Goal: Transaction & Acquisition: Download file/media

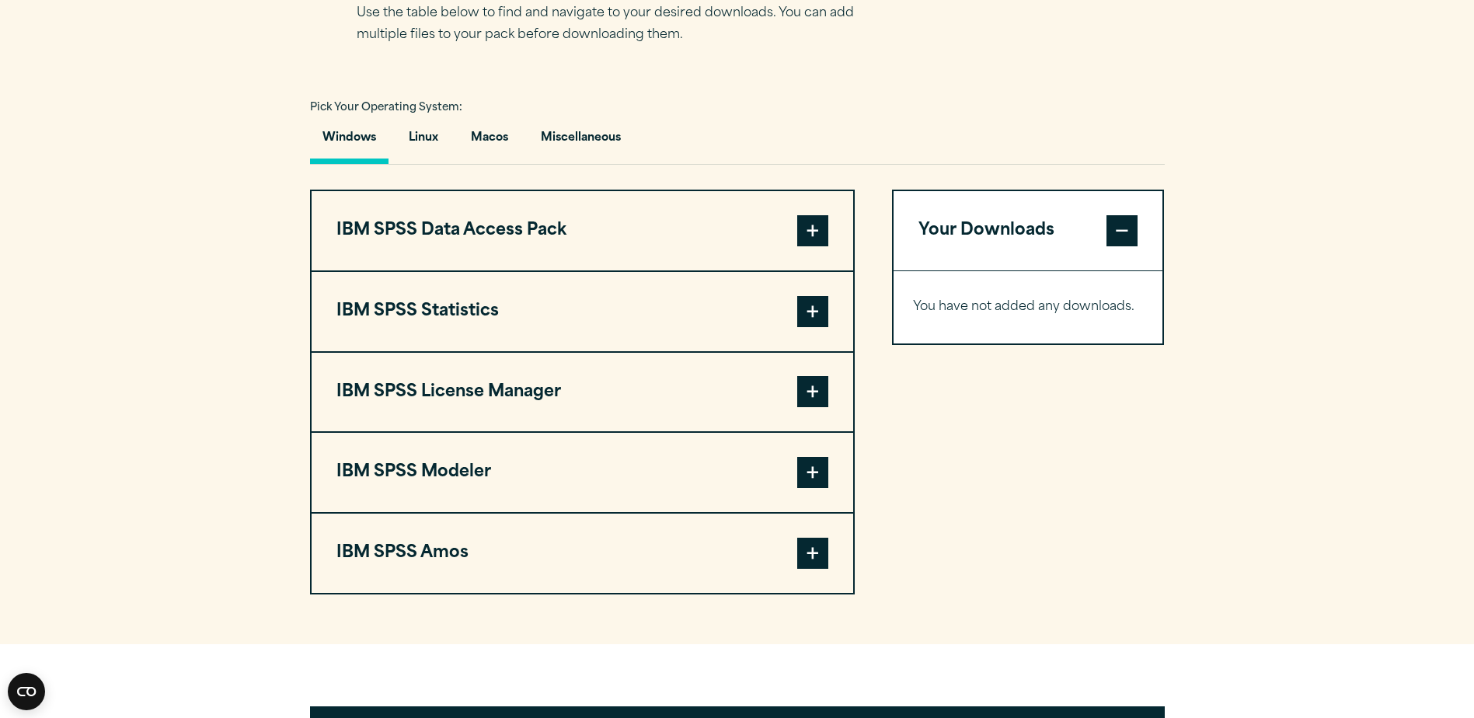
scroll to position [1088, 0]
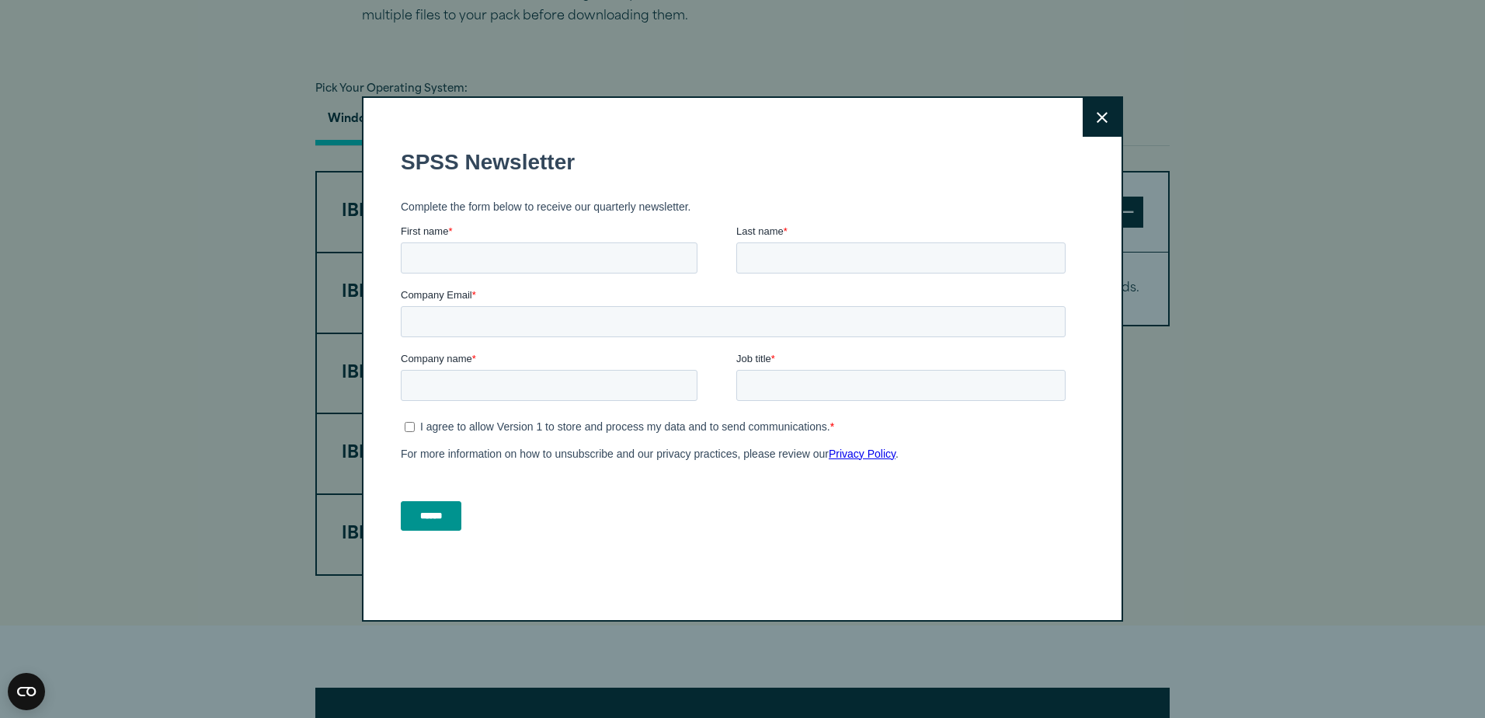
click at [1097, 112] on icon at bounding box center [1102, 118] width 11 height 12
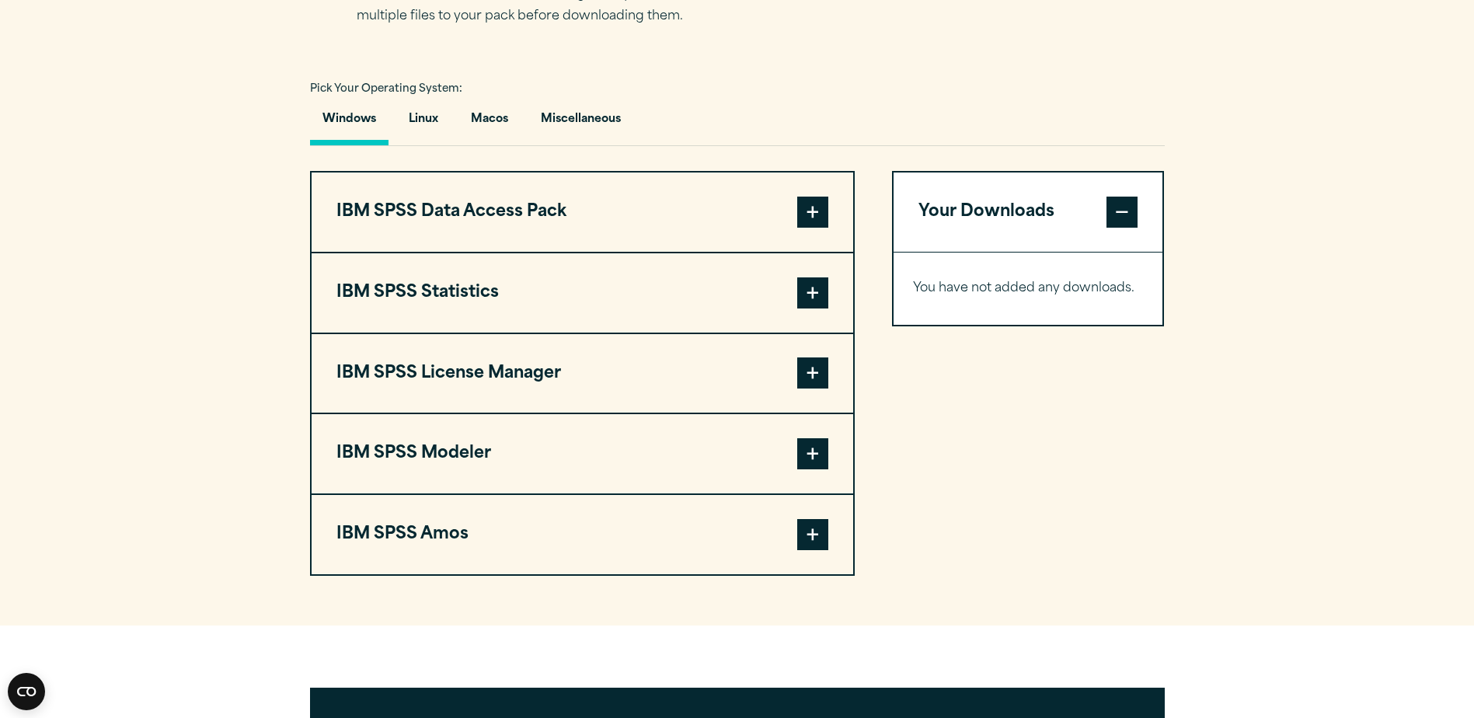
click at [816, 214] on span at bounding box center [812, 212] width 31 height 31
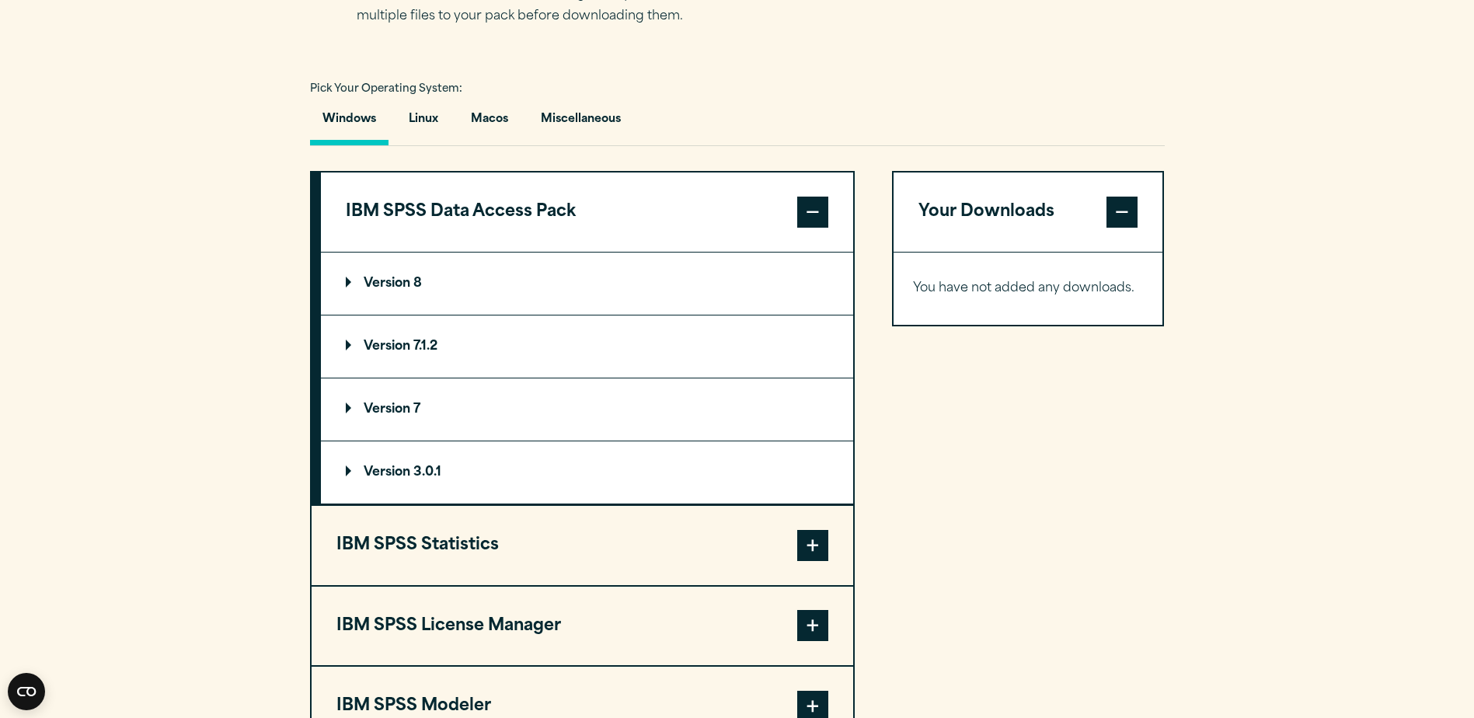
click at [823, 209] on span at bounding box center [812, 212] width 31 height 31
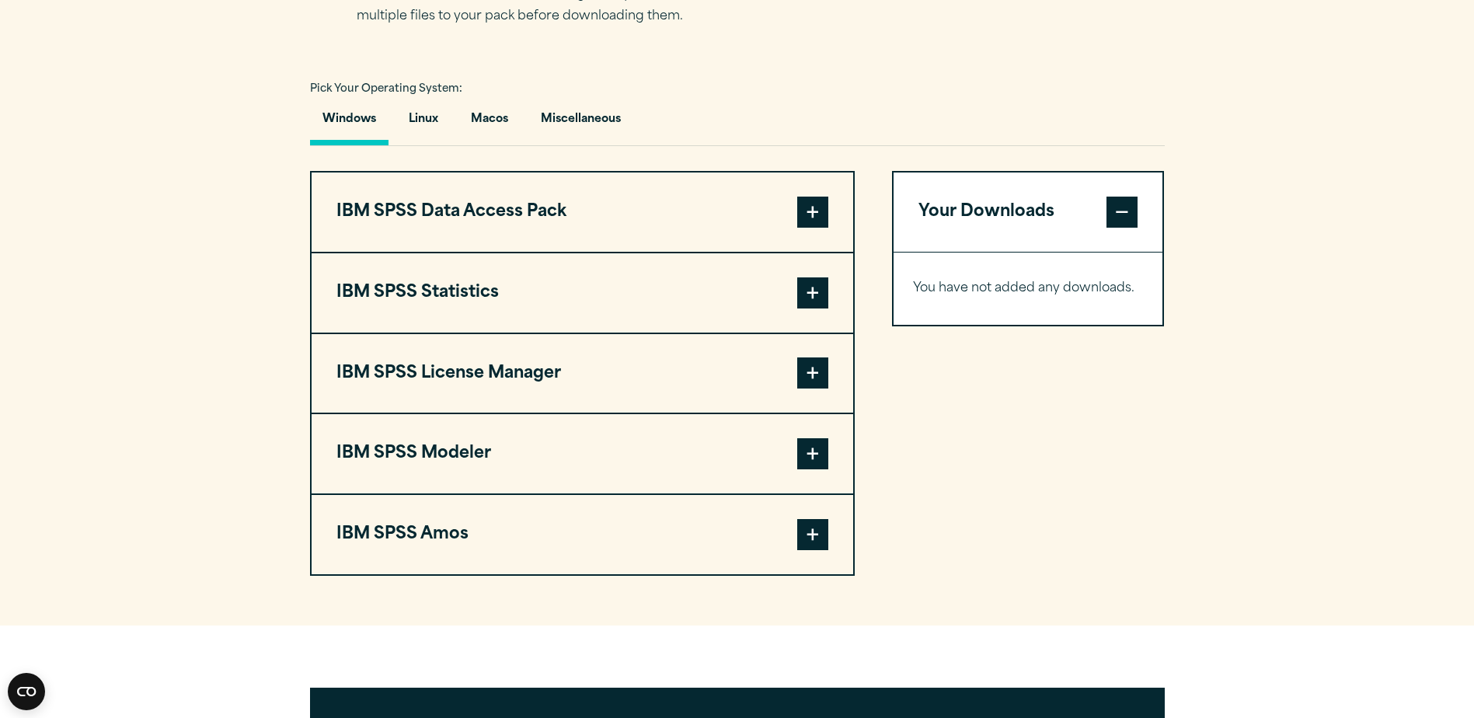
click at [813, 541] on span at bounding box center [812, 534] width 31 height 31
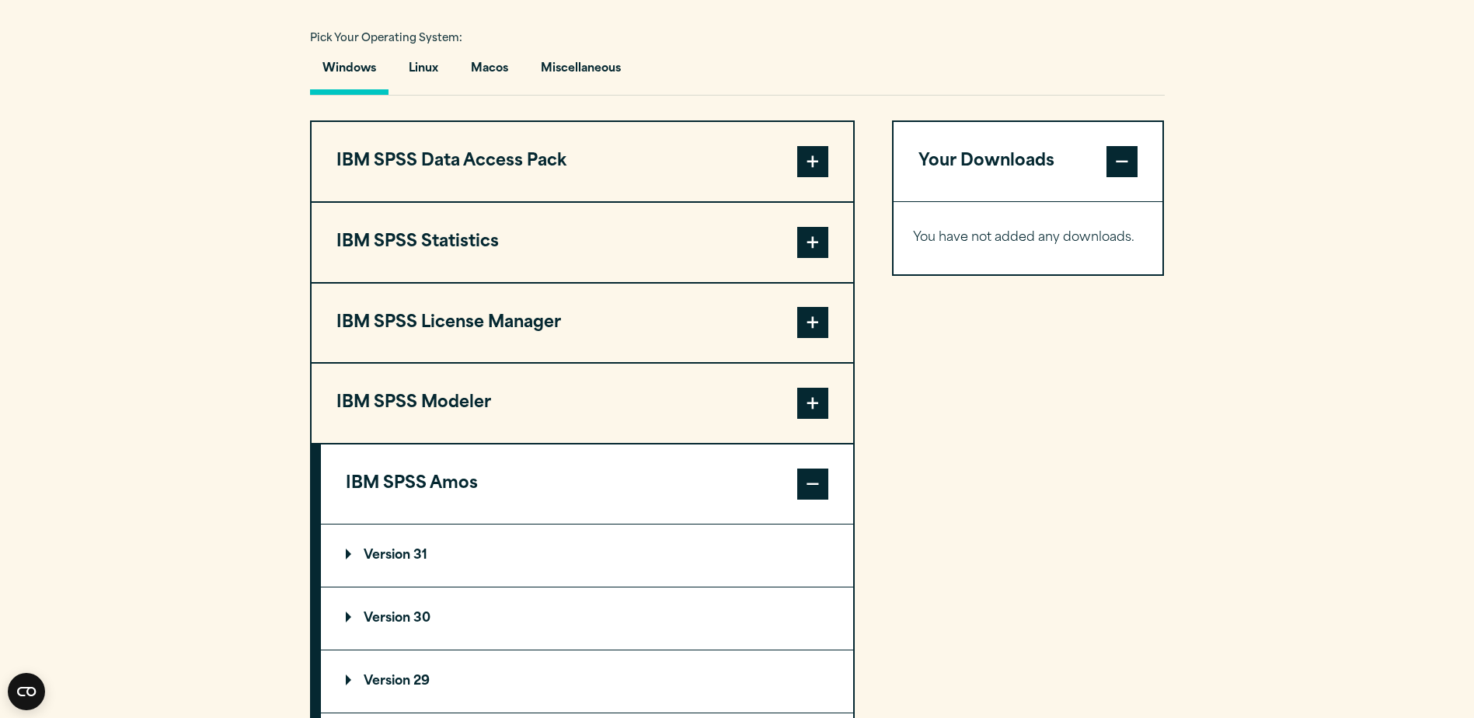
scroll to position [1165, 0]
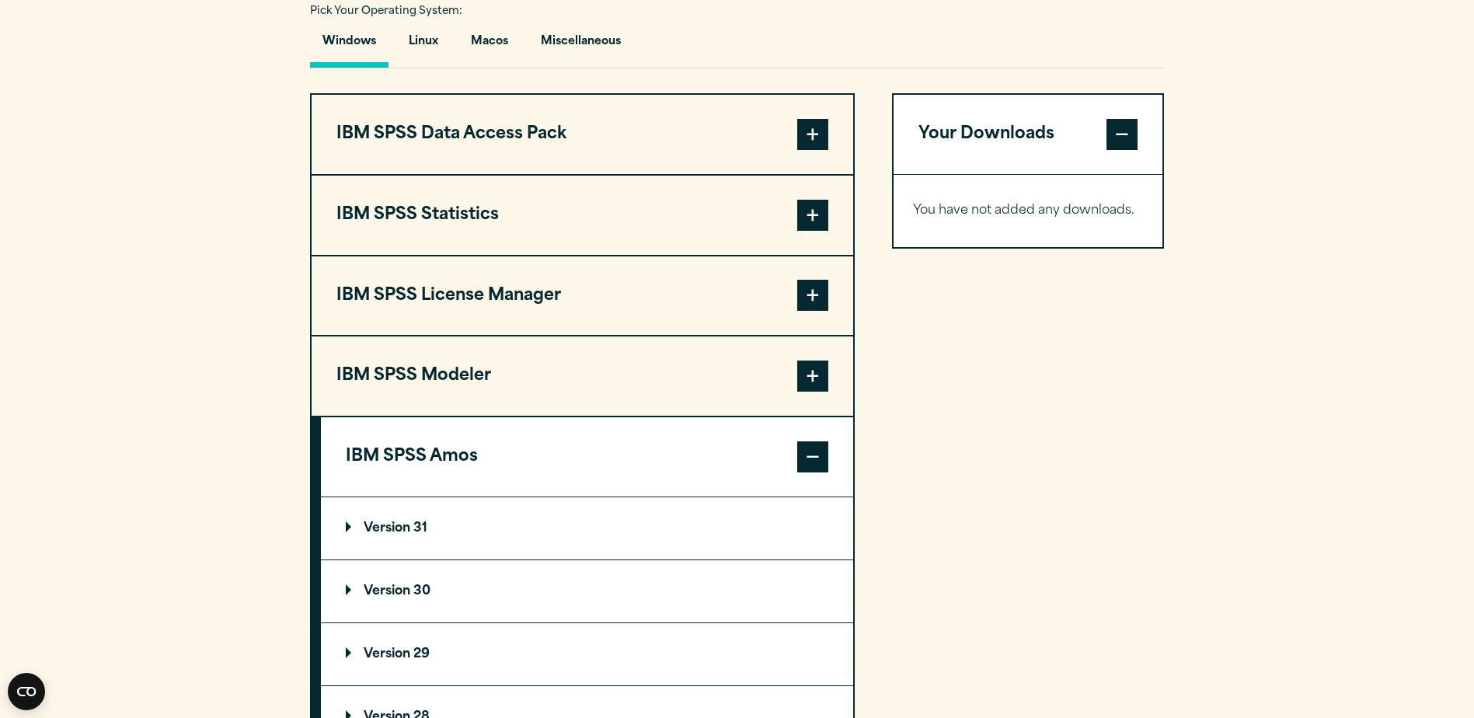
click at [405, 589] on p "Version 30" at bounding box center [388, 591] width 85 height 12
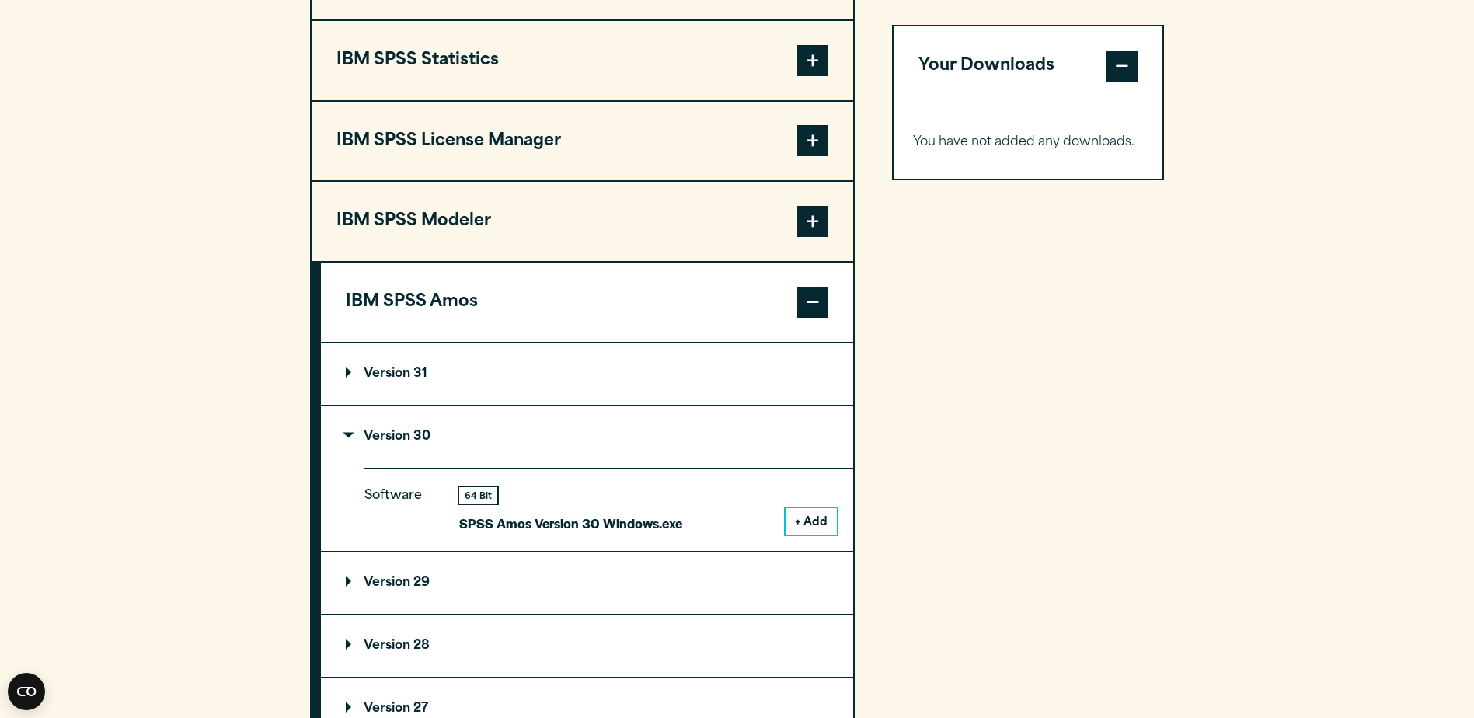
scroll to position [1321, 0]
click at [800, 517] on button "+ Add" at bounding box center [810, 520] width 51 height 26
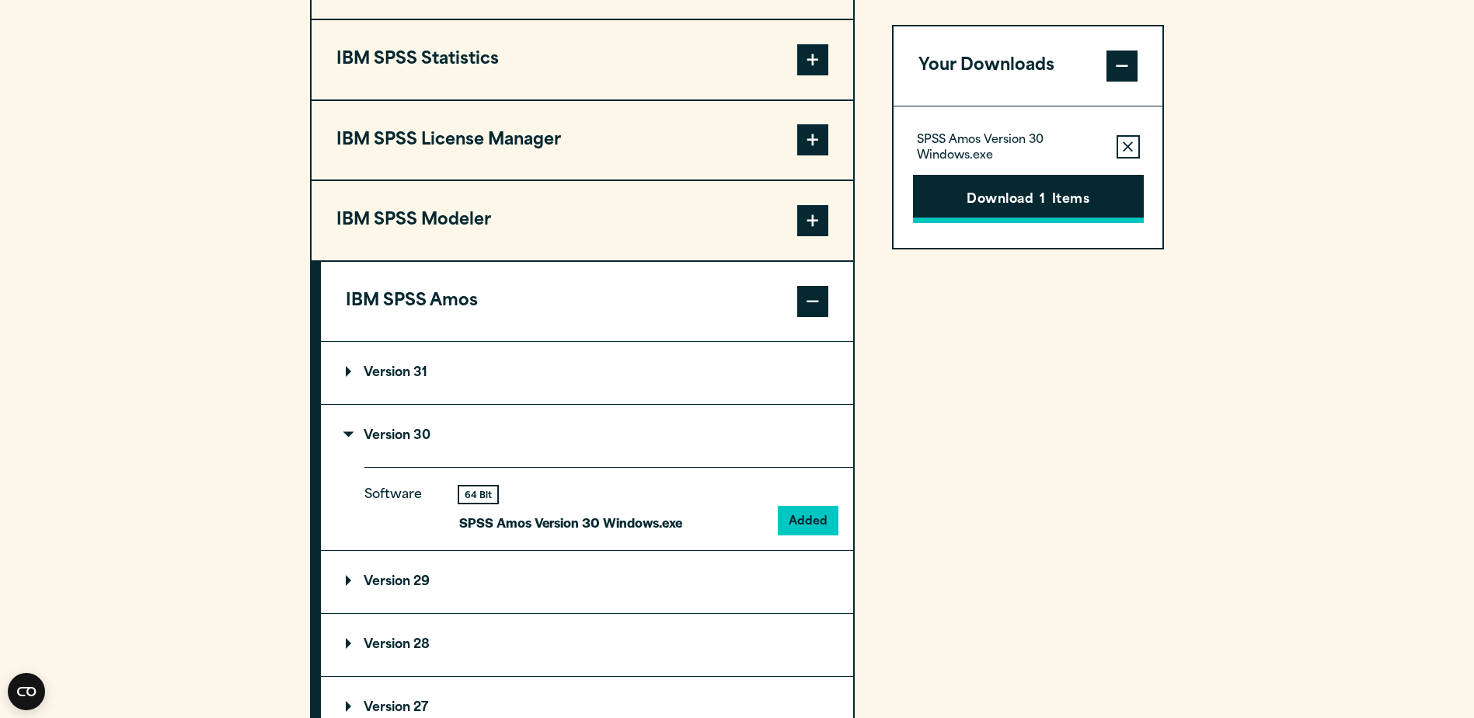
click at [1018, 208] on button "Download 1 Items" at bounding box center [1028, 199] width 231 height 48
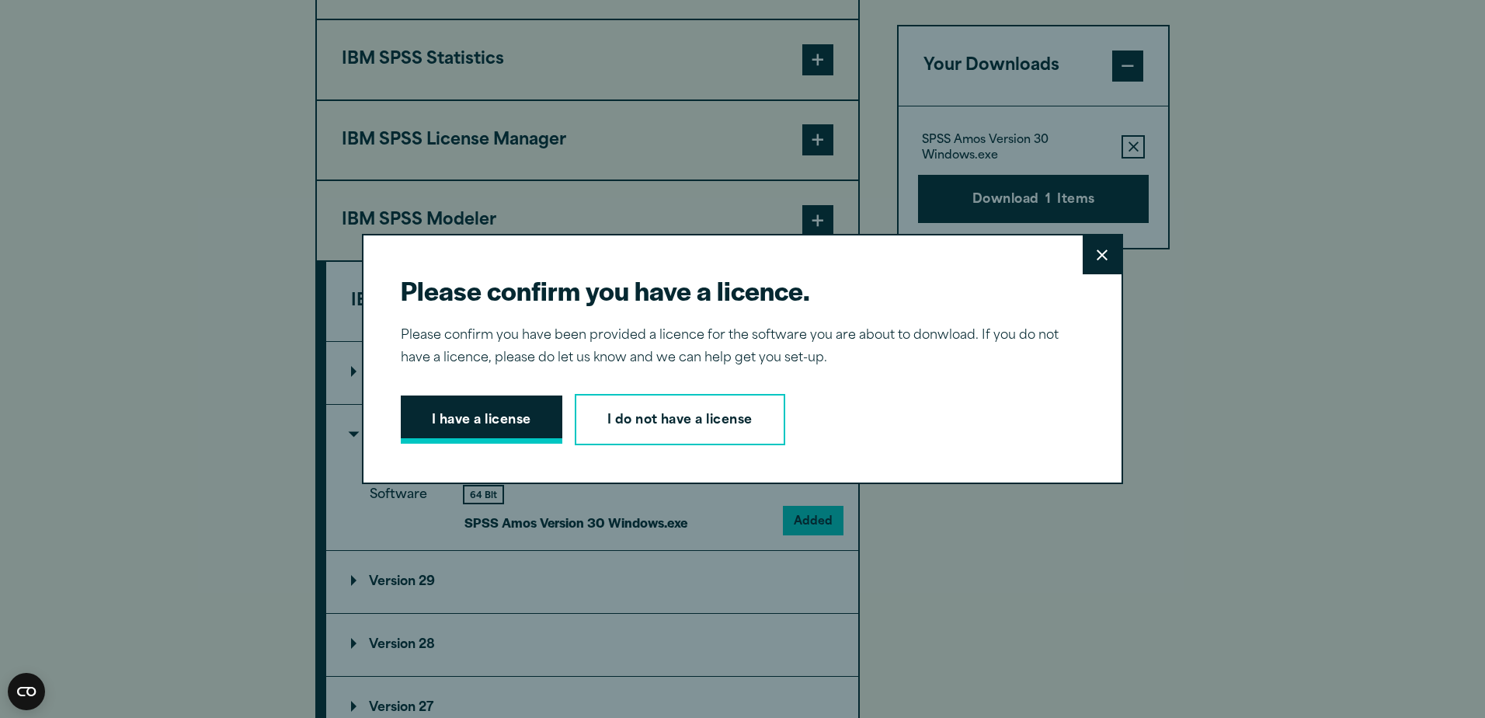
click at [484, 428] on button "I have a license" at bounding box center [482, 419] width 162 height 48
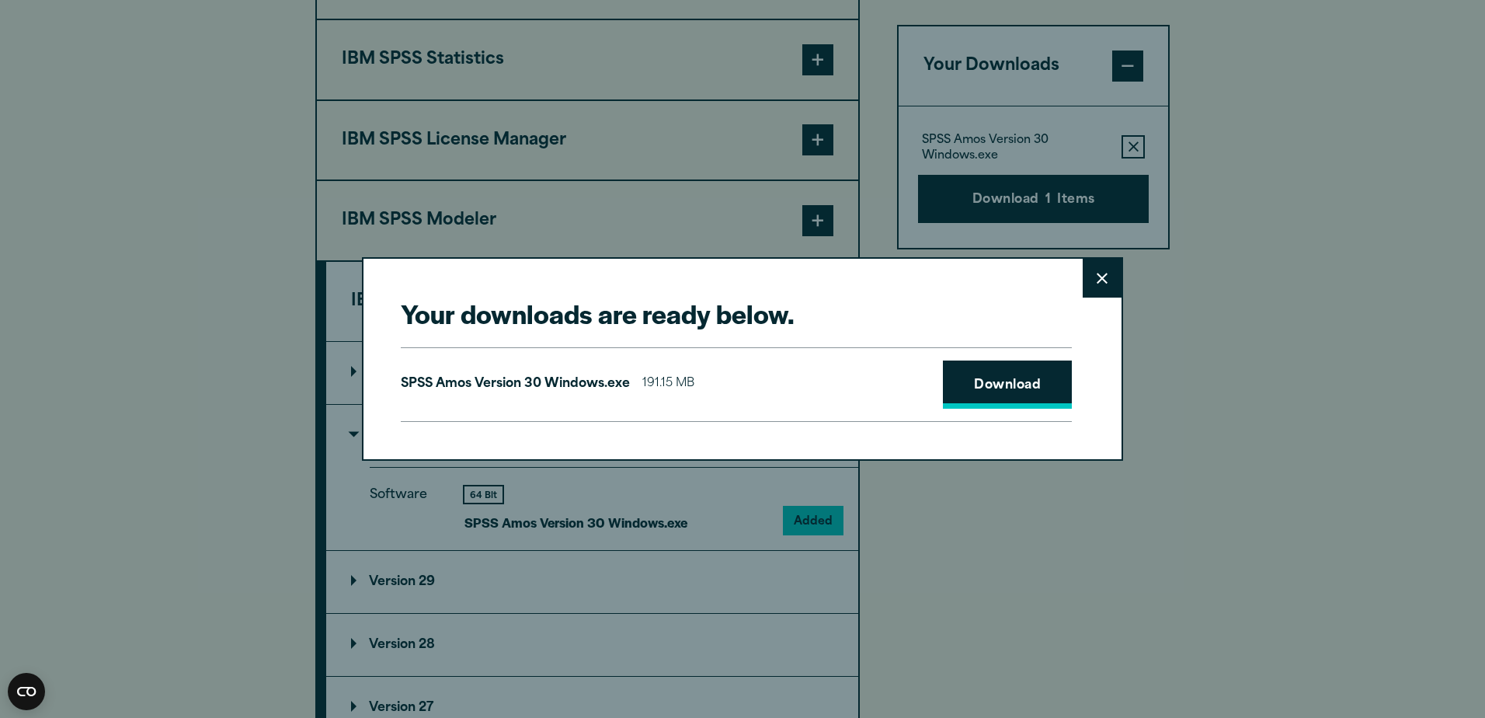
click at [987, 385] on link "Download" at bounding box center [1007, 384] width 129 height 48
click at [1102, 287] on button "Close" at bounding box center [1102, 278] width 39 height 39
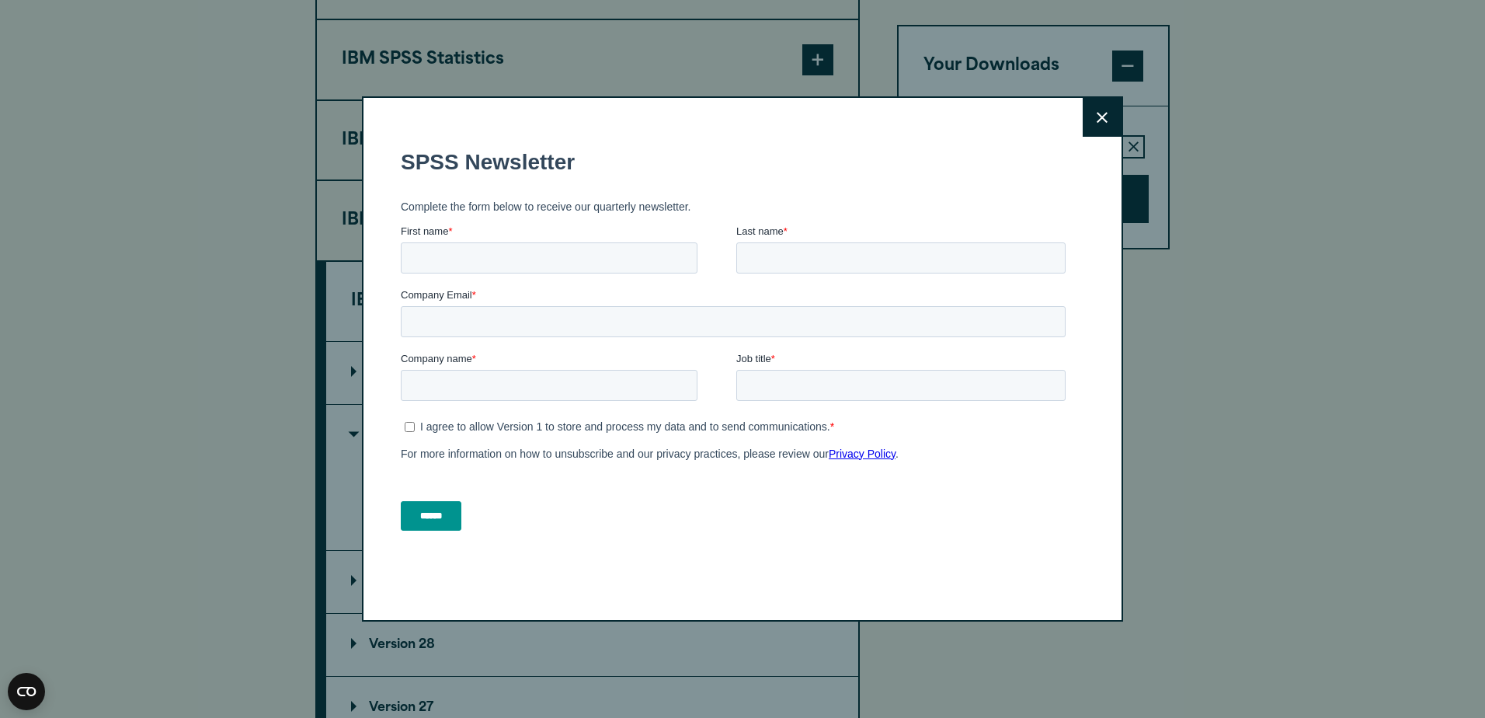
click at [1097, 117] on icon at bounding box center [1102, 117] width 11 height 11
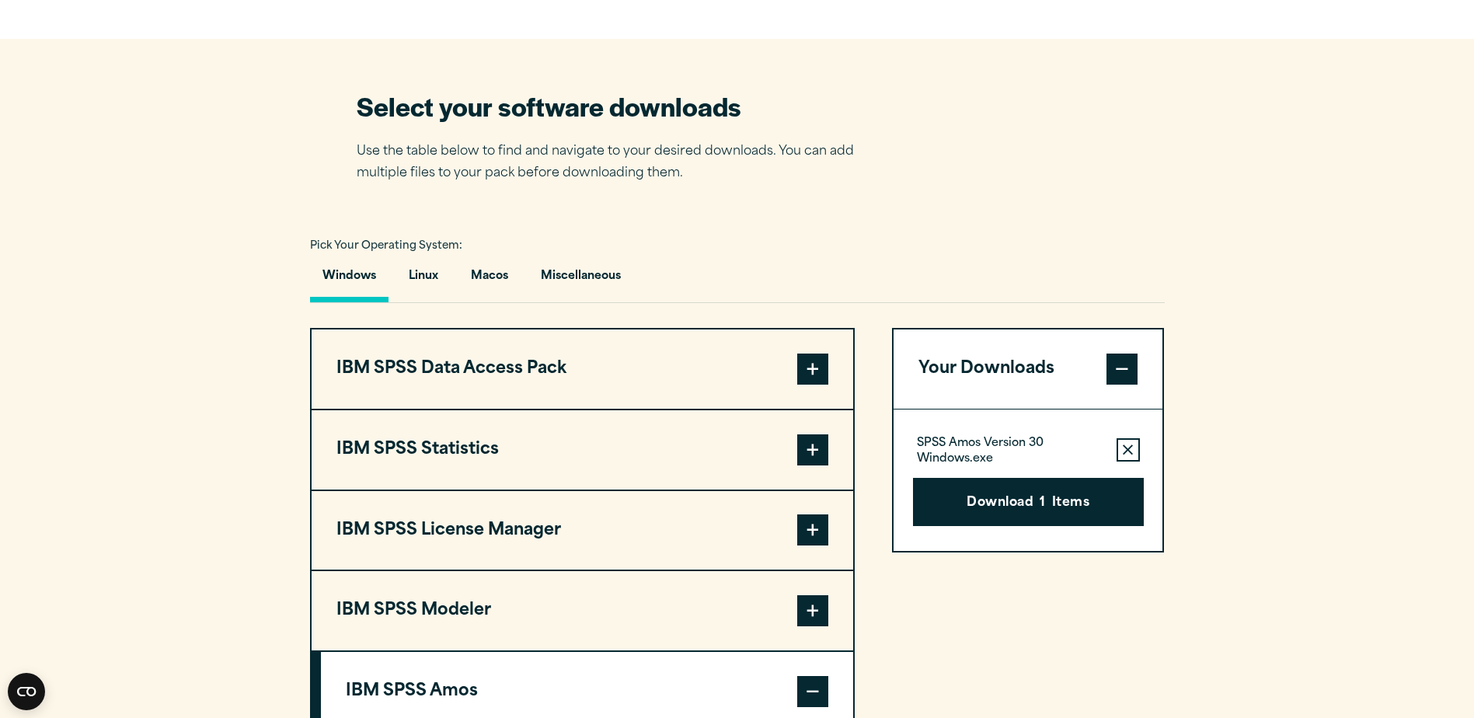
scroll to position [932, 0]
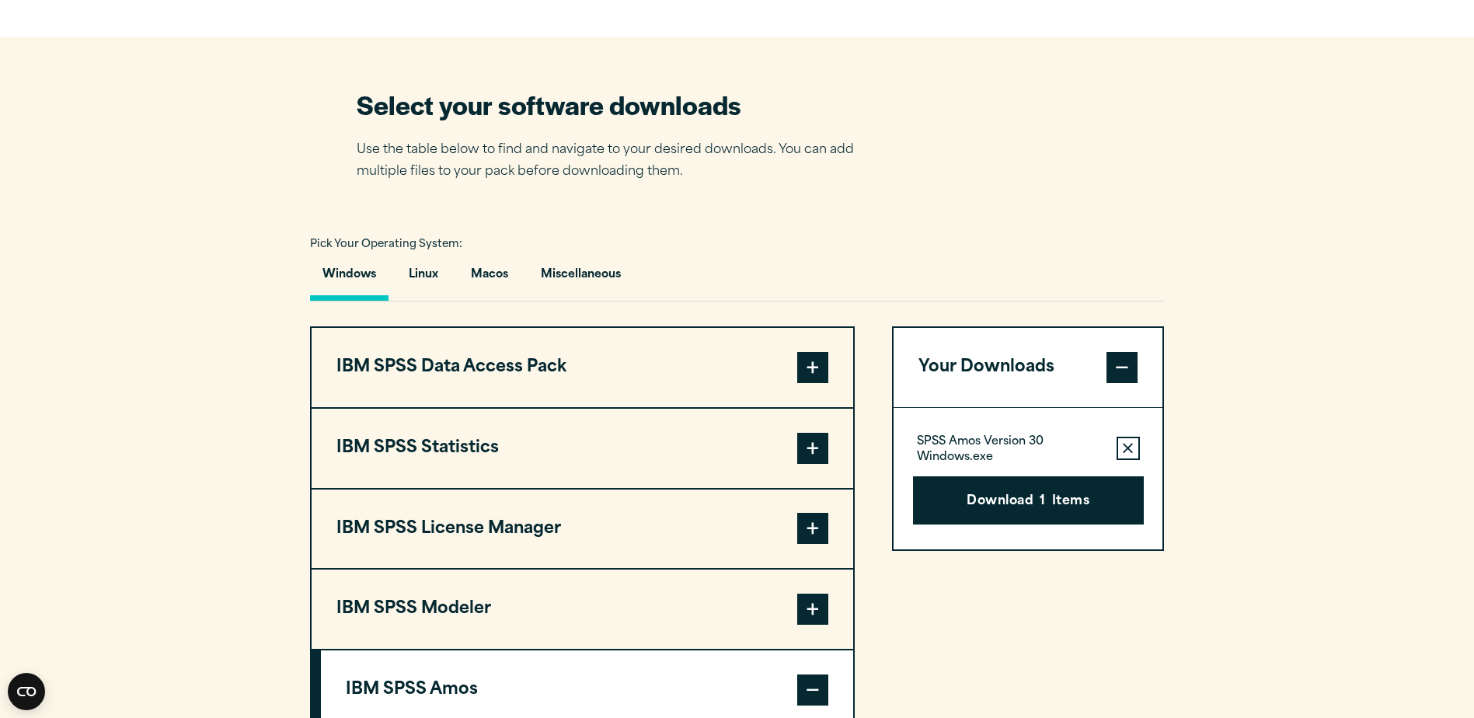
click at [812, 454] on span at bounding box center [812, 448] width 31 height 31
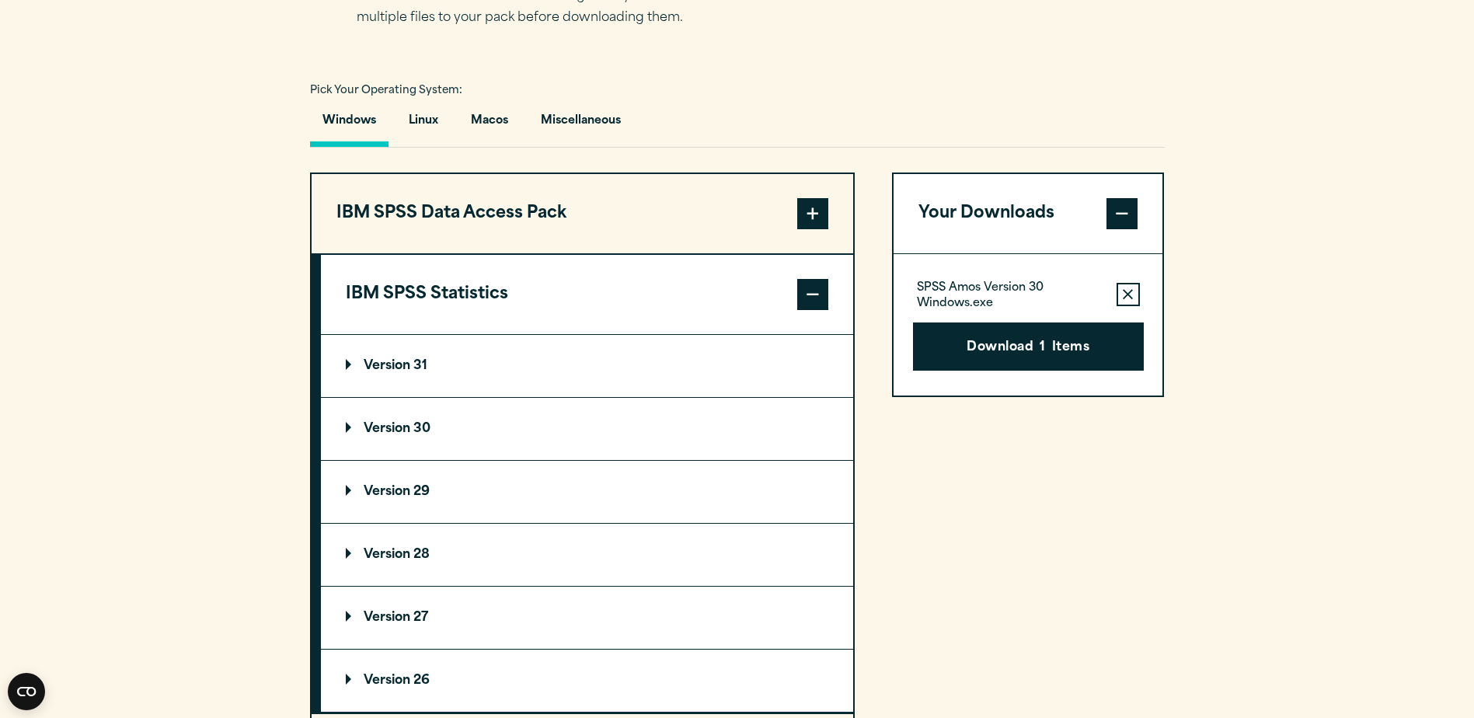
scroll to position [1088, 0]
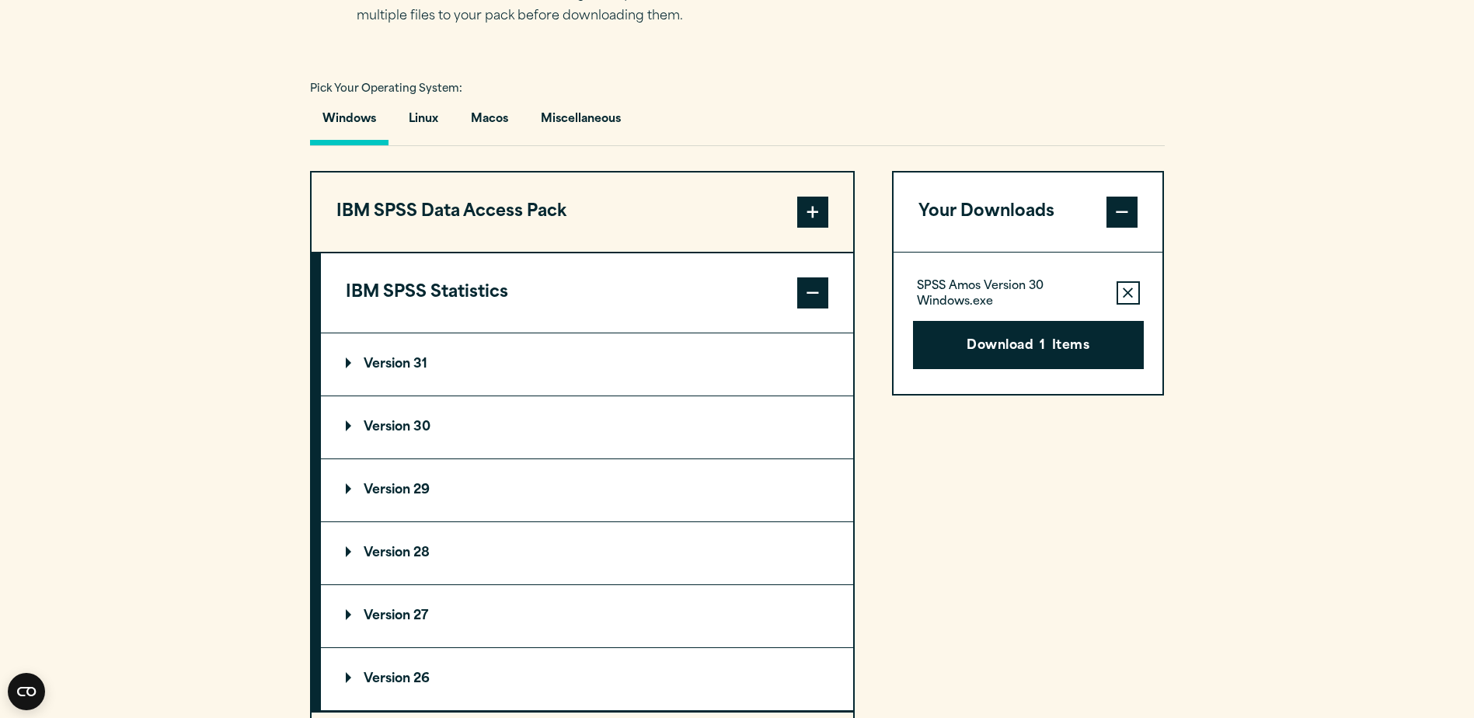
click at [439, 430] on summary "Version 30" at bounding box center [587, 427] width 532 height 62
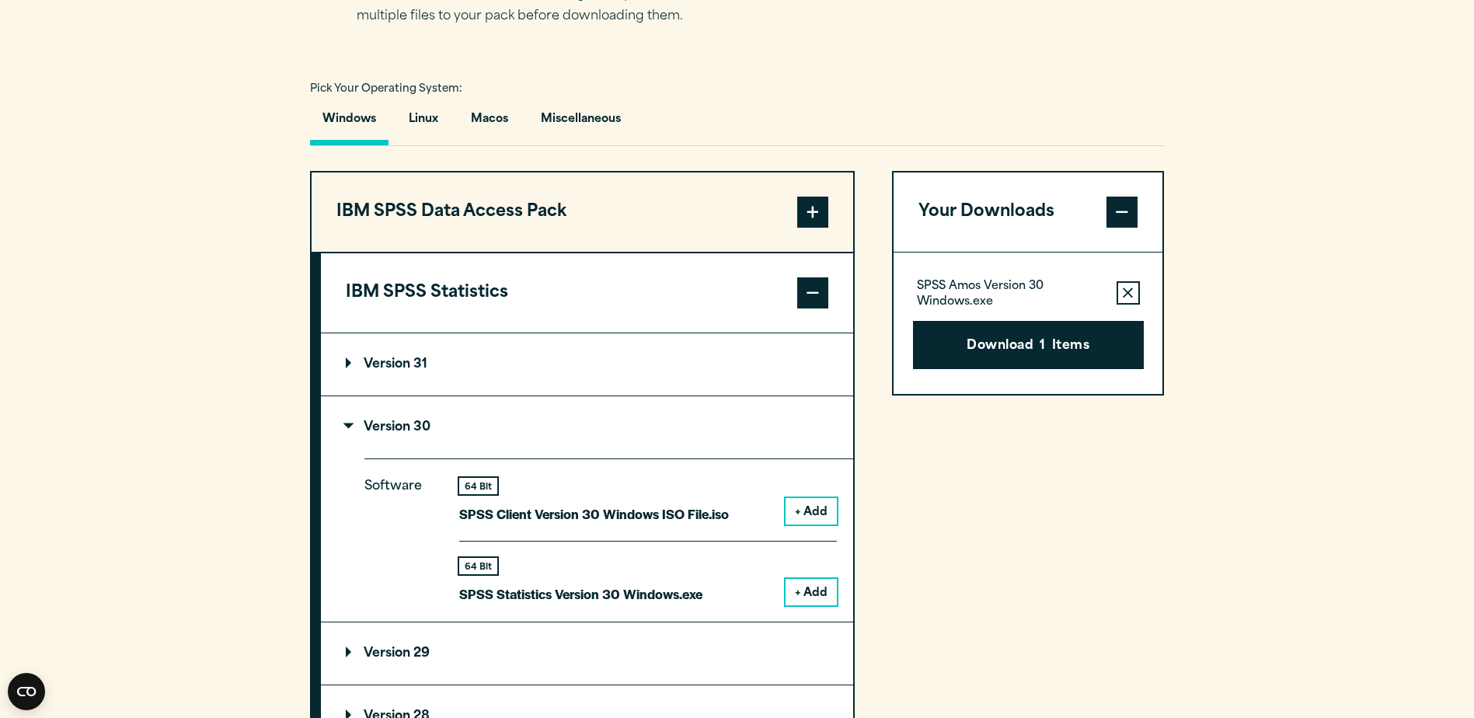
click at [813, 591] on button "+ Add" at bounding box center [810, 592] width 51 height 26
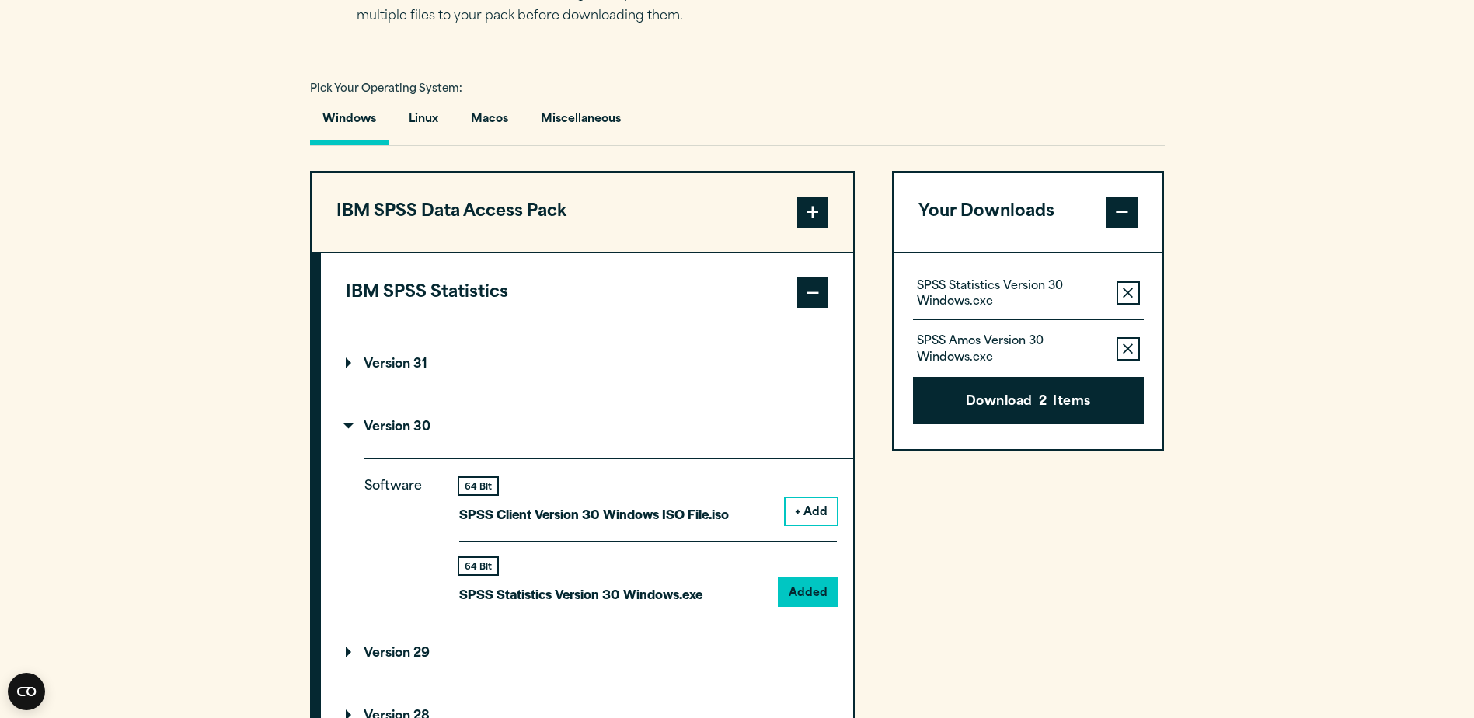
click at [1127, 350] on icon "button" at bounding box center [1127, 348] width 10 height 11
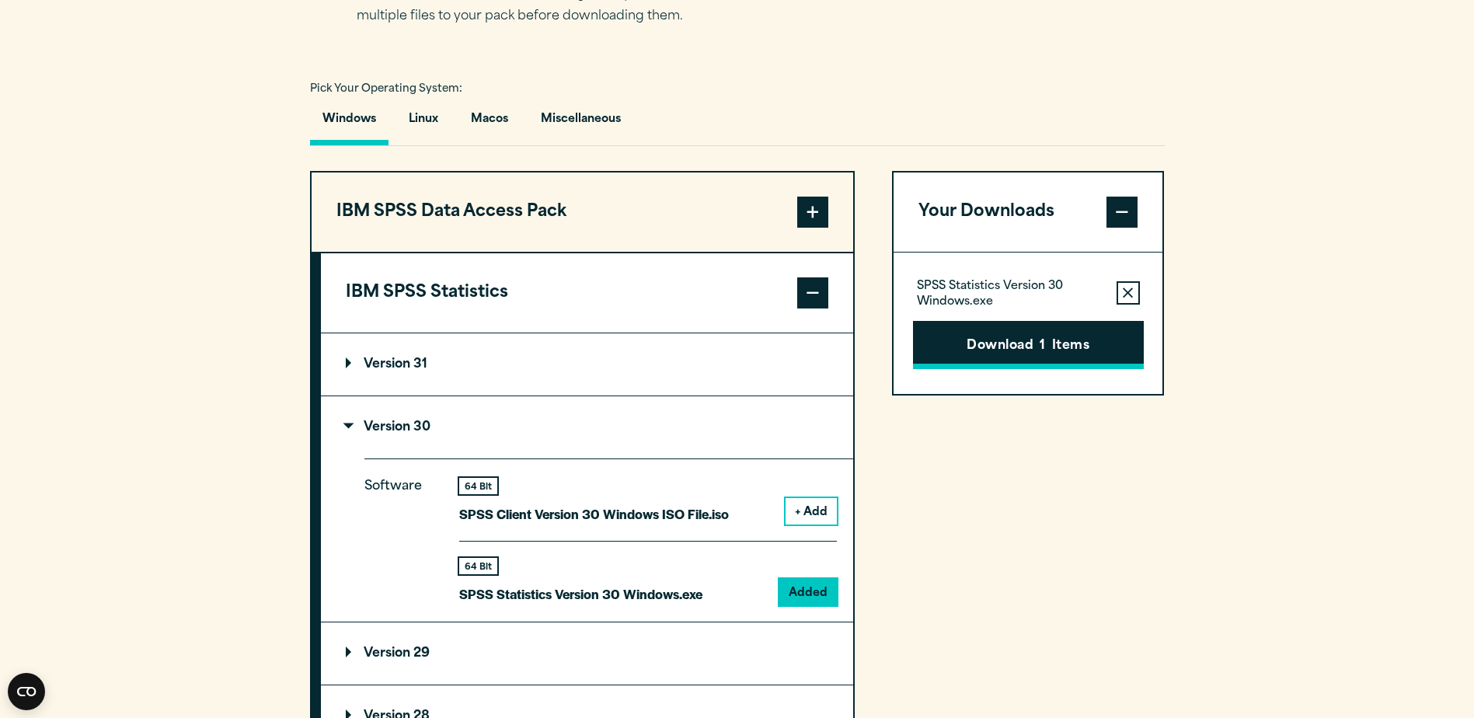
click at [1081, 353] on button "Download 1 Items" at bounding box center [1028, 345] width 231 height 48
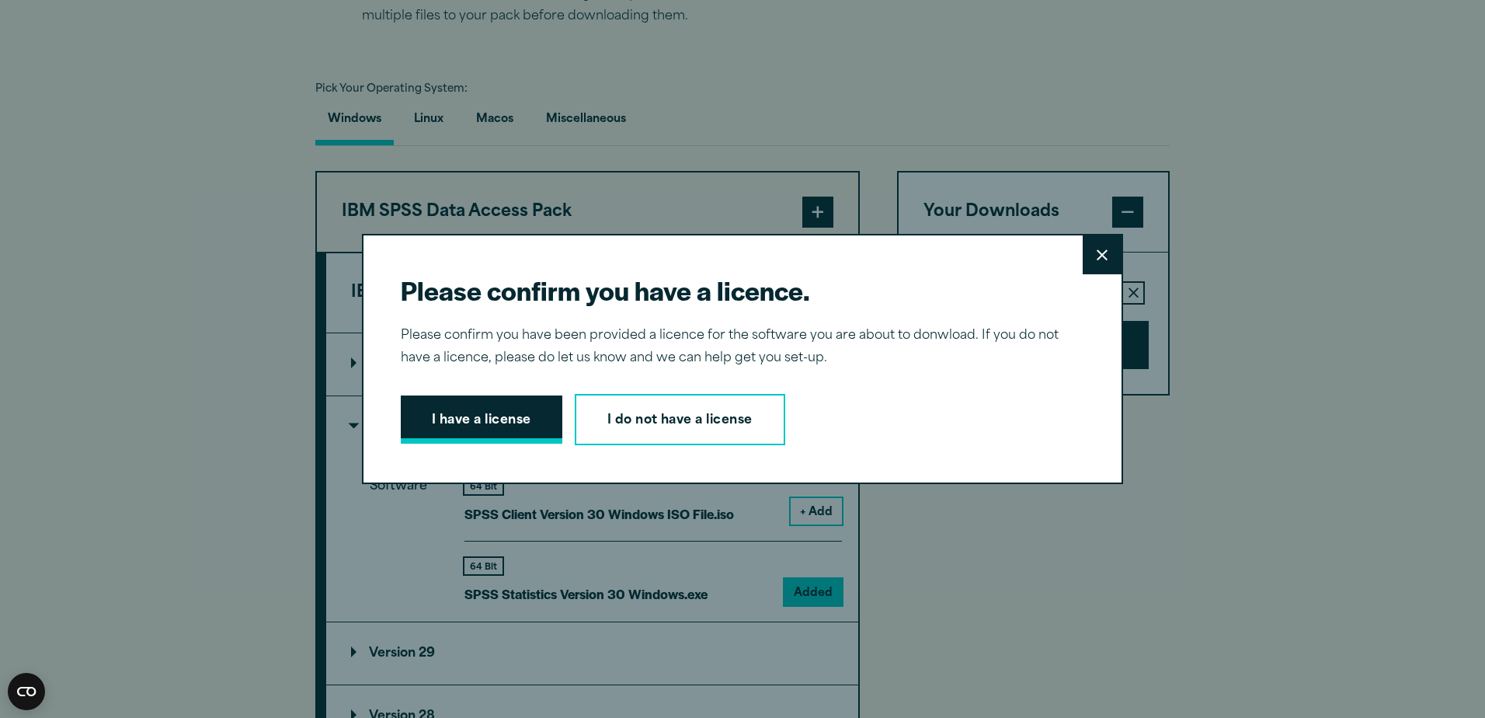
click at [532, 426] on button "I have a license" at bounding box center [482, 419] width 162 height 48
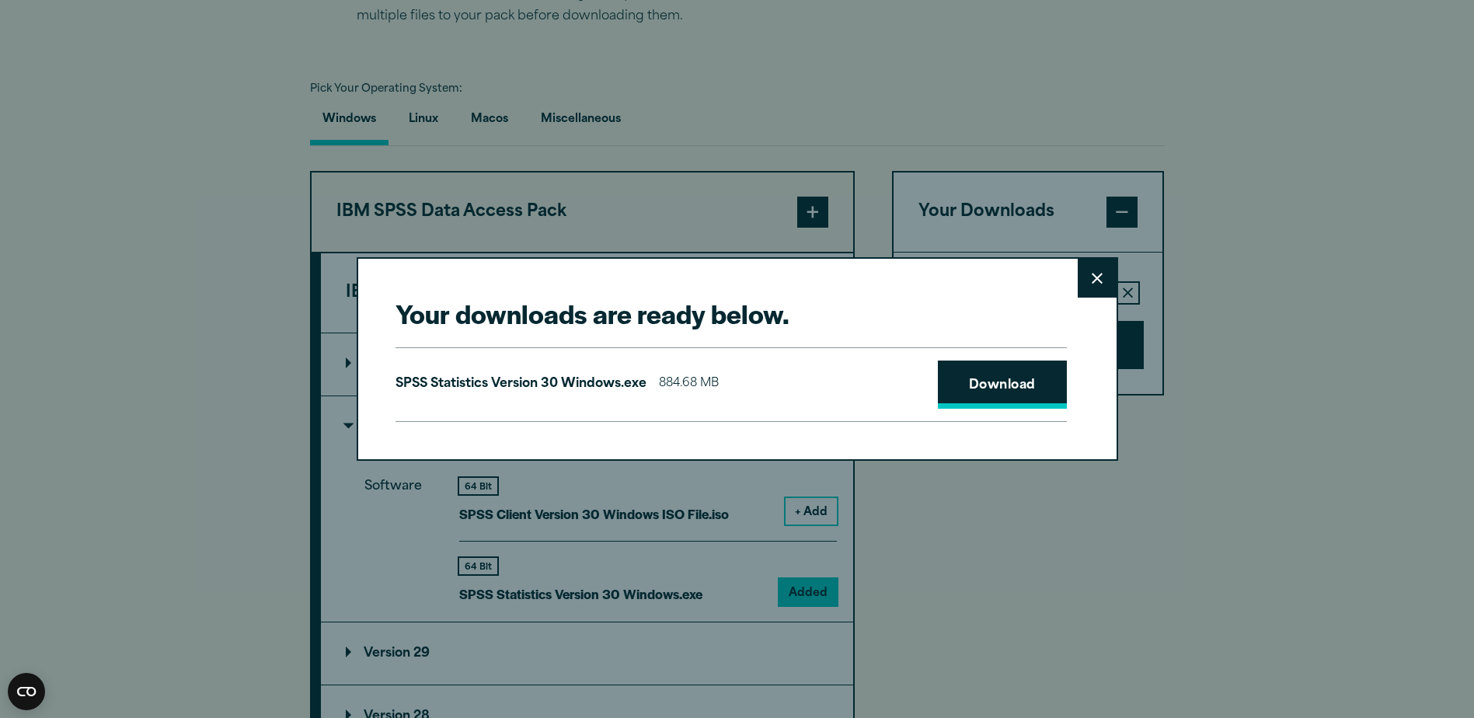
click at [1000, 383] on link "Download" at bounding box center [1002, 384] width 129 height 48
